Goal: Check status: Check status

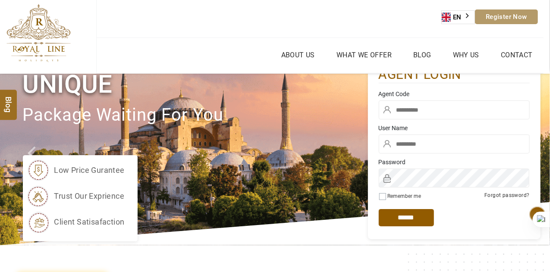
click at [441, 143] on input "text" at bounding box center [454, 144] width 151 height 19
type input "********"
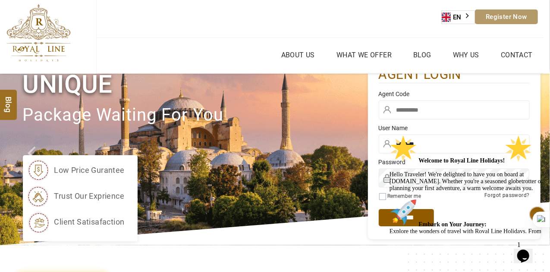
click at [521, 87] on div "agent login" at bounding box center [455, 77] width 164 height 23
click at [426, 109] on input "text" at bounding box center [454, 110] width 151 height 19
paste input "****"
type input "****"
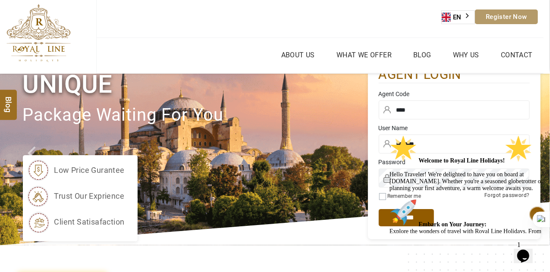
click at [385, 194] on span "Remember me" at bounding box center [400, 196] width 42 height 9
click at [395, 222] on div "Welcome to Royal Line Holidays! Hello Traveler! We're delighted to have you on …" at bounding box center [466, 213] width 155 height 157
click at [0, 0] on div at bounding box center [0, 0] width 0 height 0
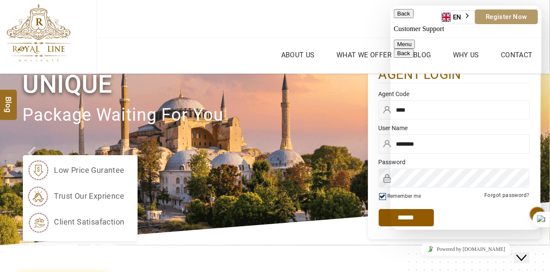
scroll to position [113, 0]
click at [407, 16] on button "Back" at bounding box center [404, 13] width 20 height 9
click at [356, 155] on img at bounding box center [275, 160] width 550 height 172
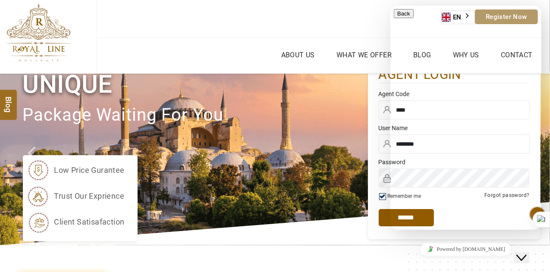
click at [529, 256] on button "Close Chat This icon closes the chat window." at bounding box center [522, 257] width 16 height 11
click at [0, 0] on img at bounding box center [0, 0] width 0 height 0
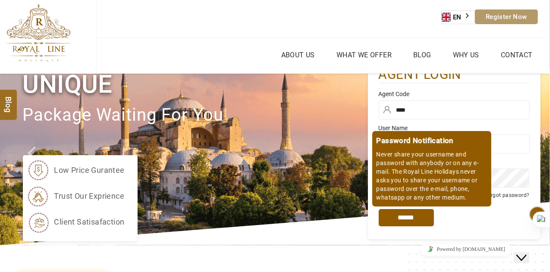
click at [404, 218] on input "*****" at bounding box center [406, 217] width 55 height 17
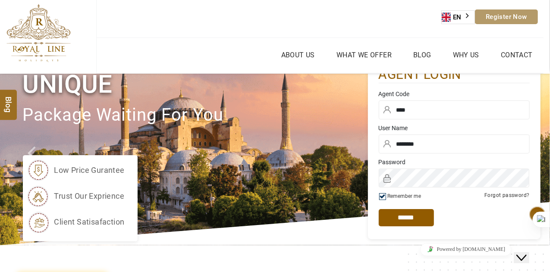
click at [407, 214] on input "*****" at bounding box center [406, 217] width 55 height 17
click at [393, 215] on input "*****" at bounding box center [406, 217] width 55 height 17
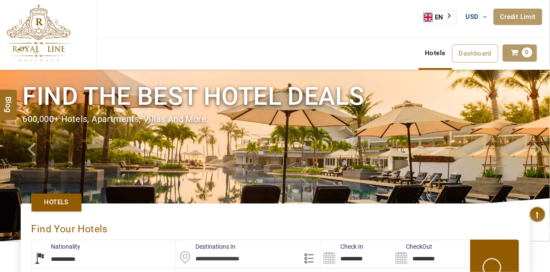
type input "**********"
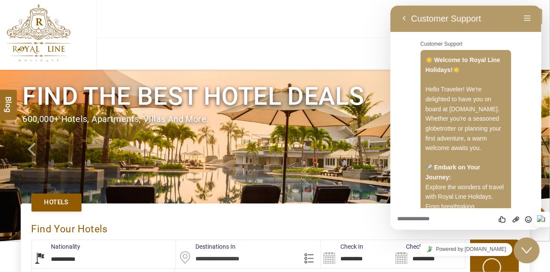
scroll to position [113, 0]
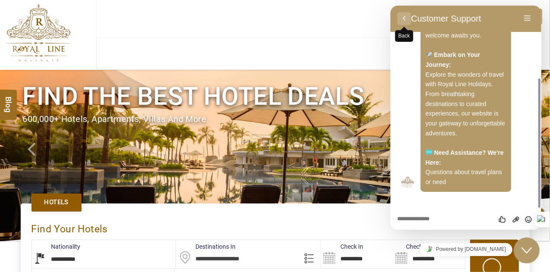
click at [407, 18] on button "Back" at bounding box center [404, 18] width 14 height 13
click at [407, 18] on div "Customer Support Welcome to Royal Line Holidays! Hello Traveler! We're delighte…" at bounding box center [465, 107] width 151 height 203
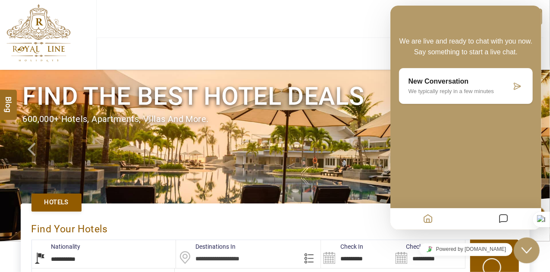
drag, startPoint x: 546, startPoint y: 206, endPoint x: 540, endPoint y: 217, distance: 12.2
click at [540, 219] on div at bounding box center [541, 220] width 17 height 16
click at [502, 220] on icon "Messages" at bounding box center [504, 219] width 10 height 17
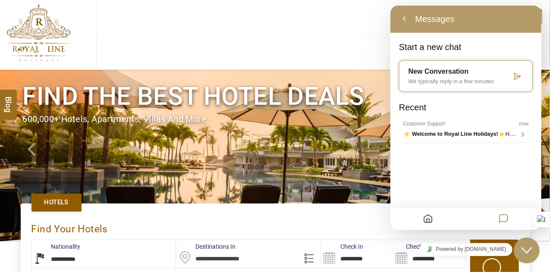
click at [502, 222] on icon "Messages" at bounding box center [504, 219] width 10 height 17
click at [428, 224] on icon "Home" at bounding box center [428, 219] width 10 height 17
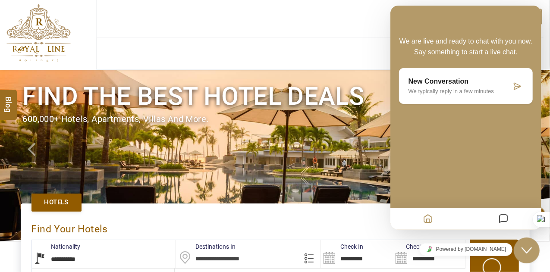
click at [428, 224] on icon "Home" at bounding box center [428, 219] width 10 height 17
click at [304, 67] on div "Hotels Dashboard My Profile My Booking My Reports My Quotation Sign Out 0" at bounding box center [321, 54] width 448 height 32
click at [504, 218] on icon "Messages" at bounding box center [504, 219] width 10 height 17
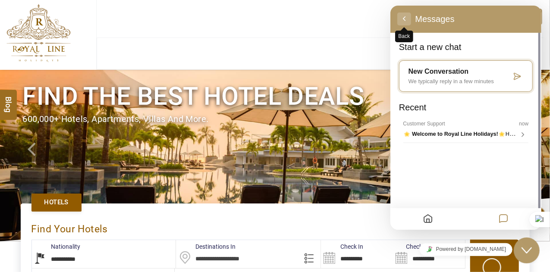
click at [407, 21] on button "Back" at bounding box center [404, 19] width 14 height 13
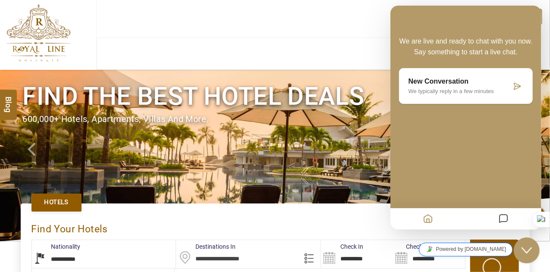
click at [472, 247] on link "Powered by tawk.to" at bounding box center [466, 249] width 94 height 13
click at [298, 45] on div "Hotels Dashboard My Profile My Booking My Reports My Quotation Sign Out 0" at bounding box center [321, 54] width 448 height 32
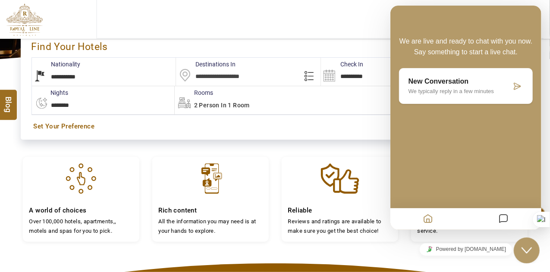
scroll to position [0, 0]
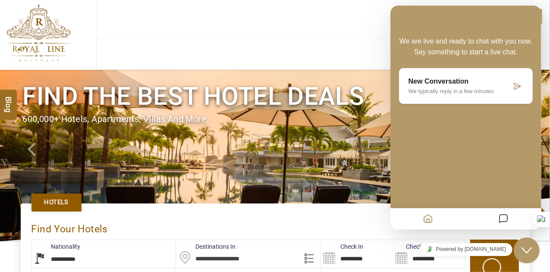
click at [35, 34] on img at bounding box center [38, 33] width 64 height 58
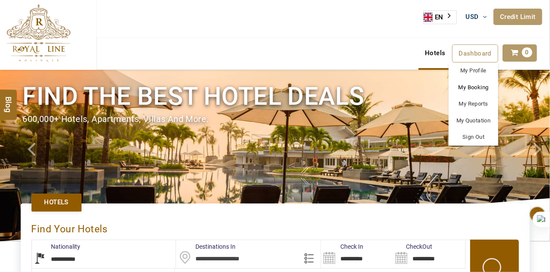
click at [480, 91] on link "My Booking" at bounding box center [474, 87] width 50 height 17
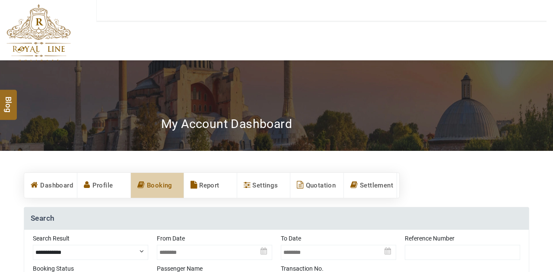
type input "**********"
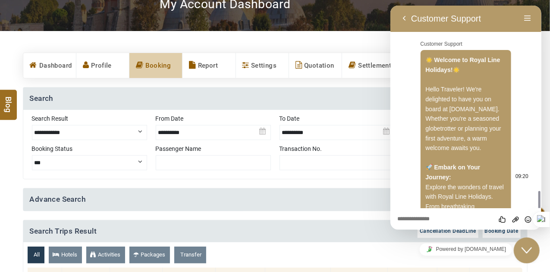
scroll to position [113, 0]
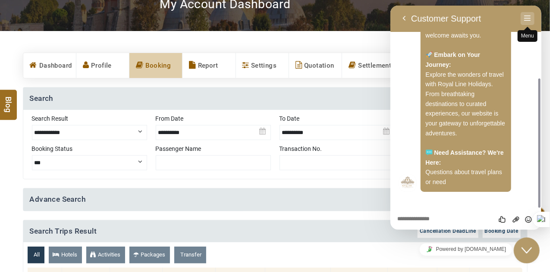
click at [527, 21] on button "Menu" at bounding box center [528, 18] width 14 height 13
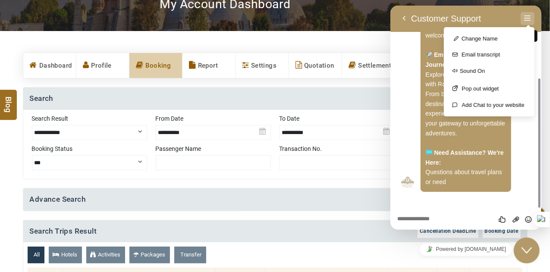
click at [531, 15] on button "Menu" at bounding box center [528, 18] width 14 height 13
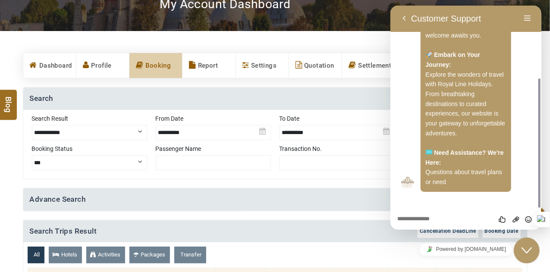
click at [357, 8] on div "My Account Dashboard" at bounding box center [341, 8] width 374 height 22
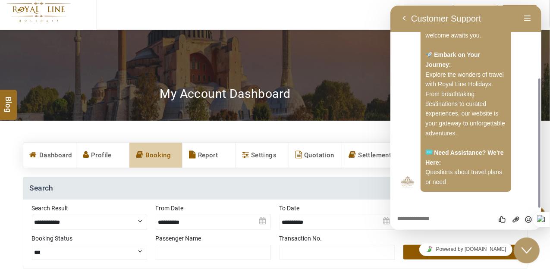
scroll to position [86, 0]
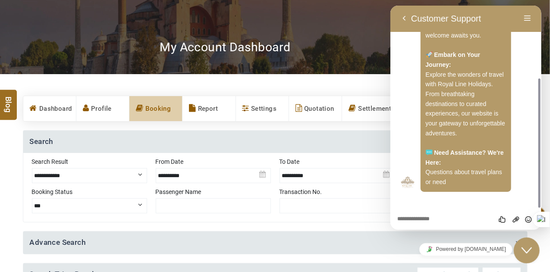
click at [523, 246] on icon "Close Chat This icon closes the chat window." at bounding box center [526, 250] width 10 height 10
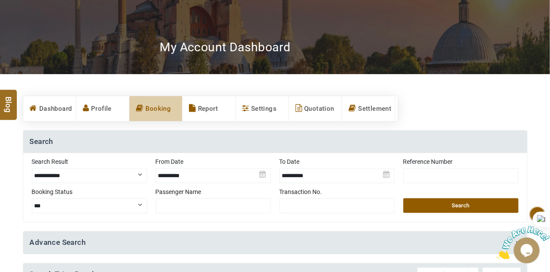
click at [436, 178] on input "text" at bounding box center [461, 175] width 115 height 15
type input "**********"
click at [448, 202] on button "Search" at bounding box center [461, 206] width 115 height 15
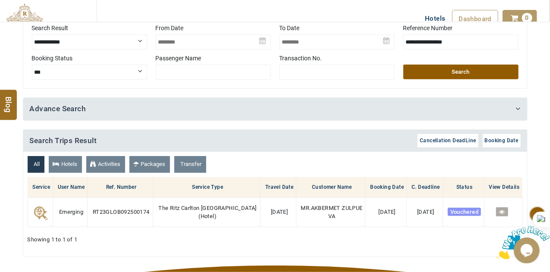
scroll to position [259, 0]
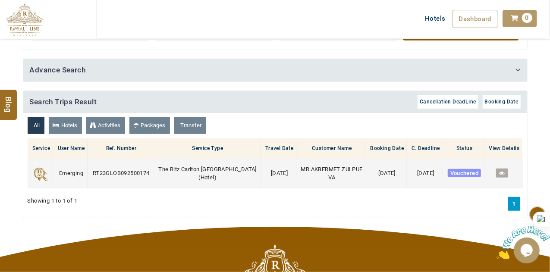
click at [502, 171] on icon at bounding box center [502, 174] width 6 height 6
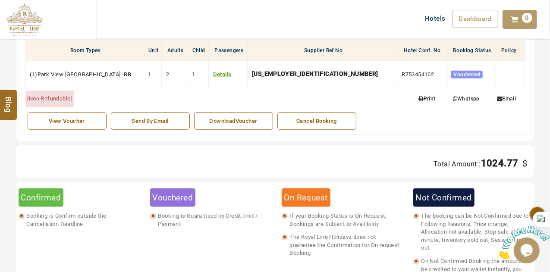
scroll to position [475, 0]
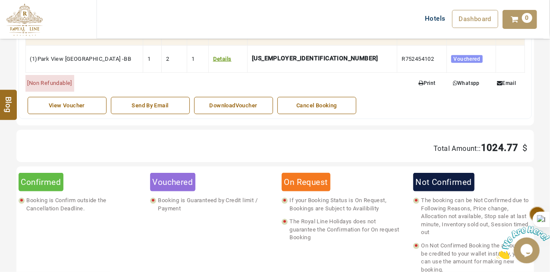
click at [58, 102] on div "View Voucher" at bounding box center [66, 106] width 69 height 8
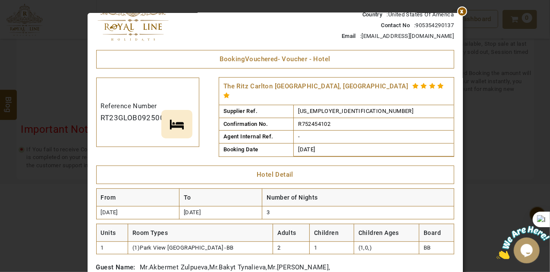
scroll to position [0, 0]
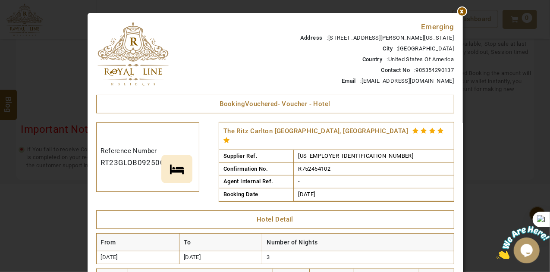
click at [440, 176] on td "-" at bounding box center [374, 182] width 160 height 13
click at [463, 13] on div at bounding box center [463, 13] width 0 height 0
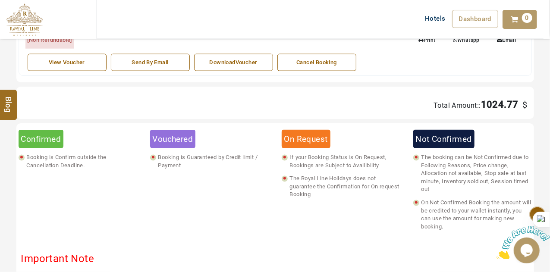
scroll to position [432, 0]
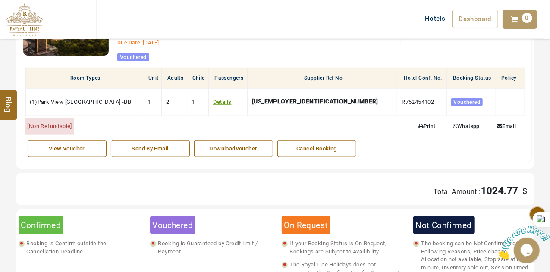
click at [230, 152] on link "DownloadVoucher" at bounding box center [233, 149] width 79 height 18
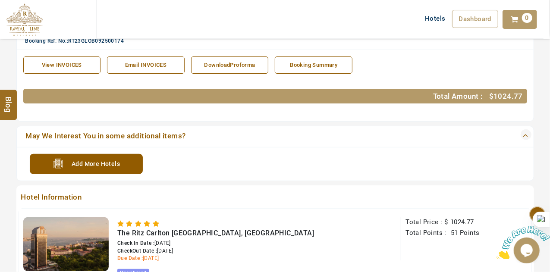
scroll to position [259, 0]
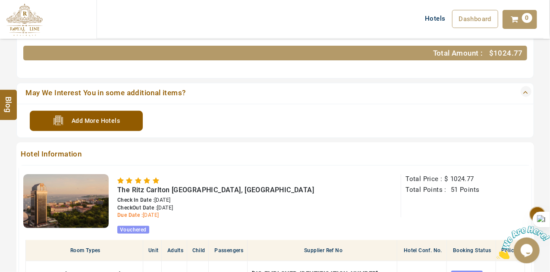
click at [118, 197] on span "Check In Date :" at bounding box center [135, 200] width 37 height 6
drag, startPoint x: 118, startPoint y: 197, endPoint x: 189, endPoint y: 206, distance: 71.3
click at [189, 206] on div "Check In Date : [DATE] CheckOut Date : [DATE] Due Date : [DATE] [Non Refundable…" at bounding box center [215, 215] width 197 height 37
copy div "Check In Date : [DATE] CheckOut Date : [DATE]"
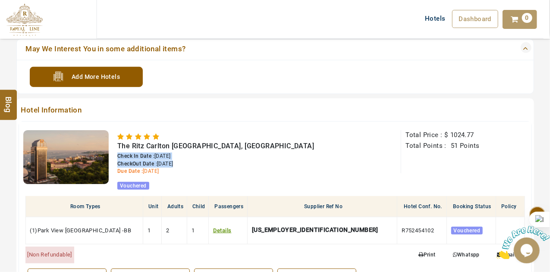
scroll to position [345, 0]
